Goal: Find specific page/section: Find specific page/section

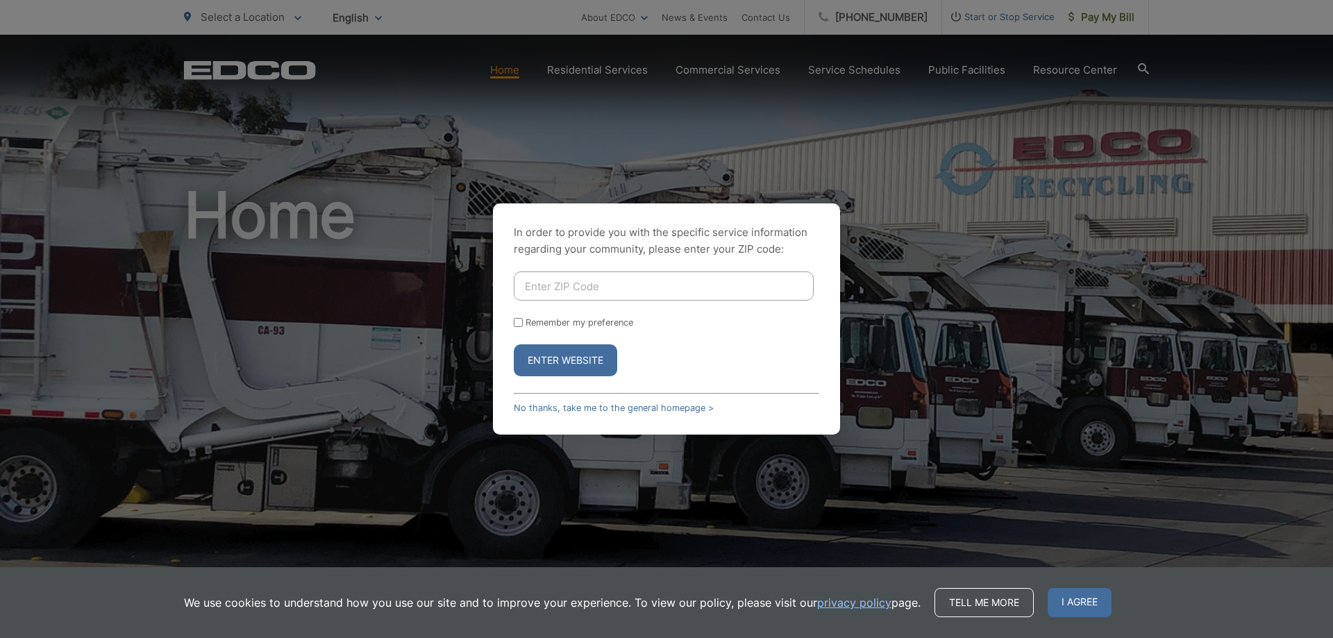
click at [680, 296] on input "Enter ZIP Code" at bounding box center [664, 285] width 300 height 29
type input "90620"
click at [589, 363] on button "Enter Website" at bounding box center [565, 360] width 103 height 32
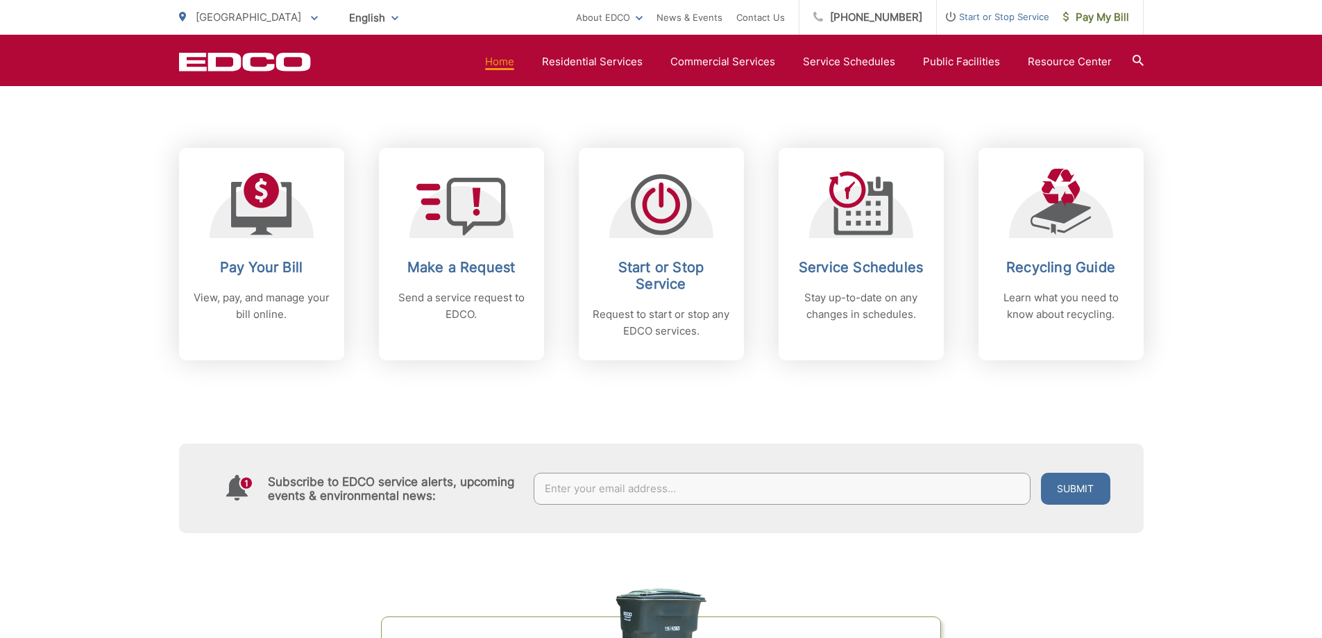
scroll to position [486, 0]
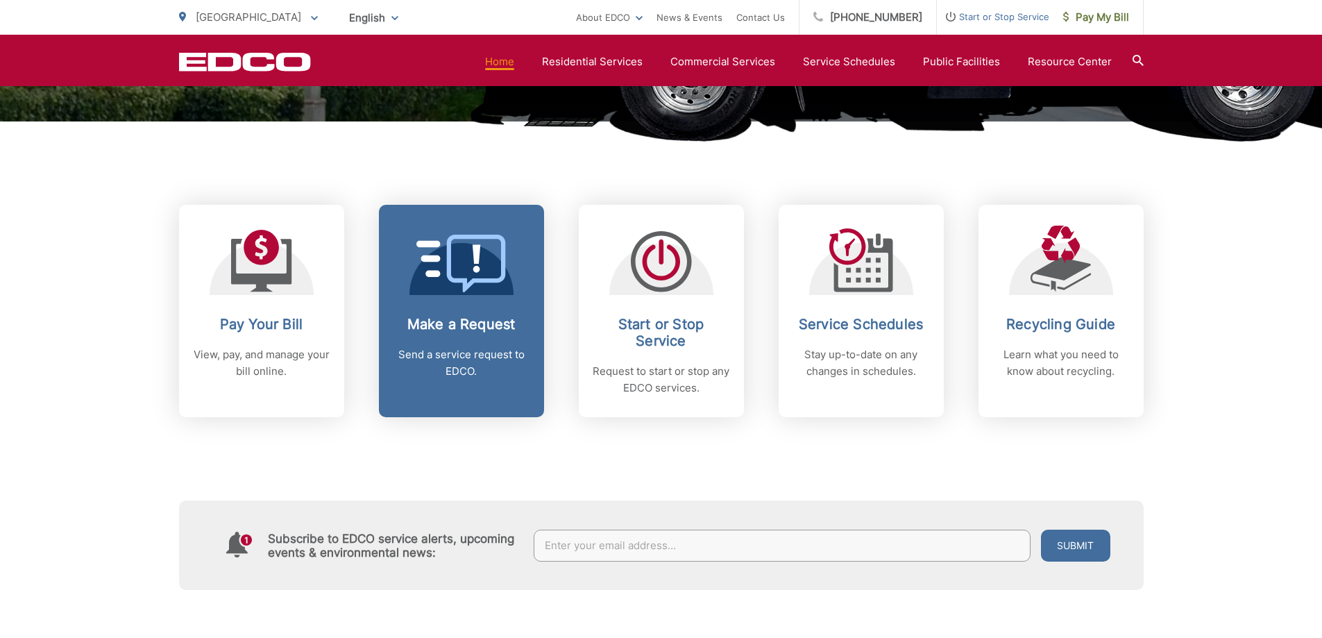
click at [457, 329] on h2 "Make a Request" at bounding box center [461, 324] width 137 height 17
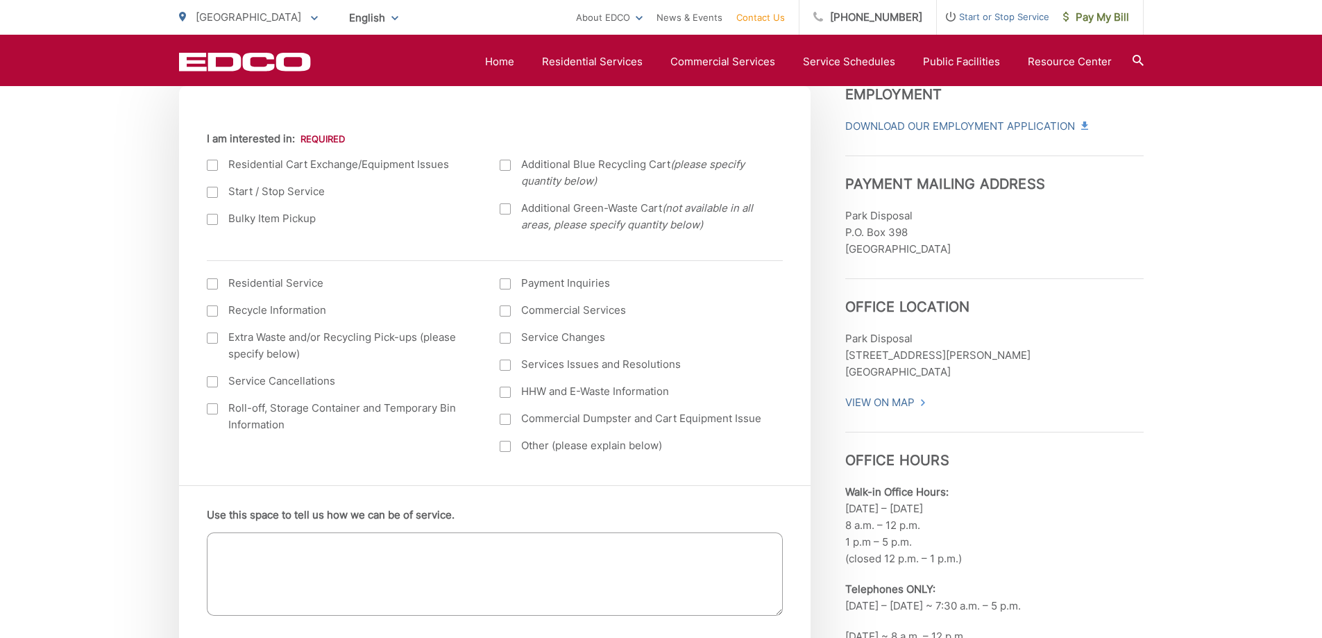
scroll to position [555, 0]
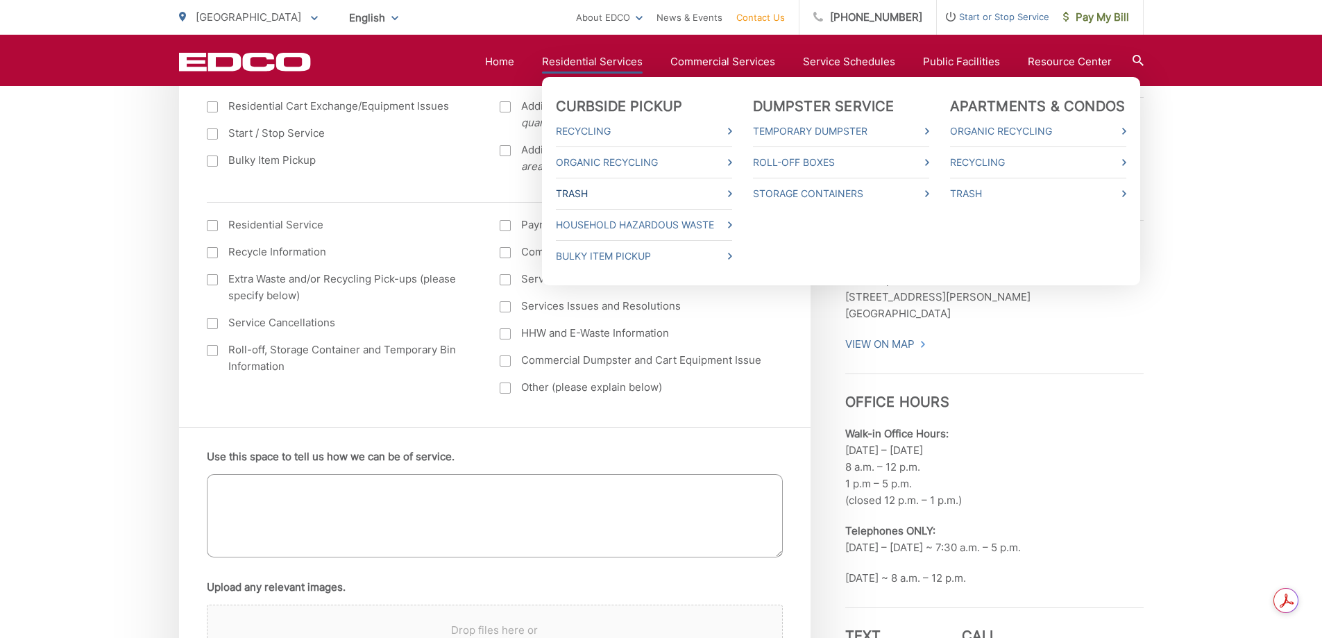
click at [605, 192] on link "Trash" at bounding box center [644, 193] width 176 height 17
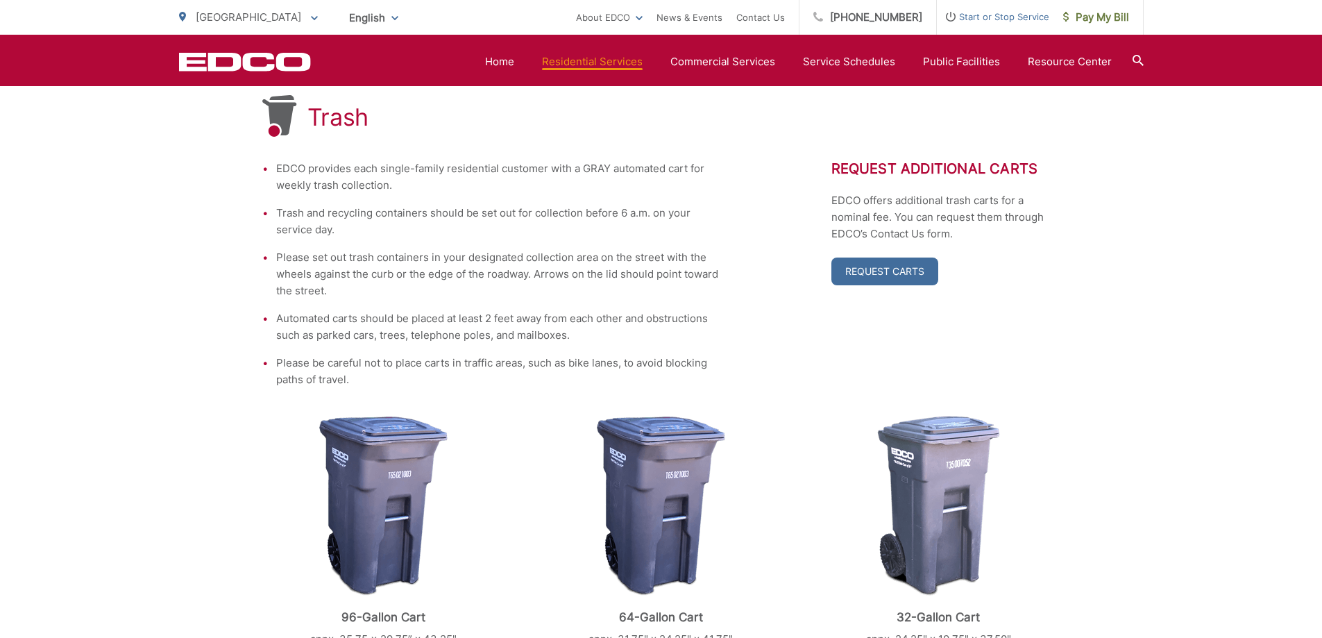
scroll to position [219, 0]
